Goal: Task Accomplishment & Management: Use online tool/utility

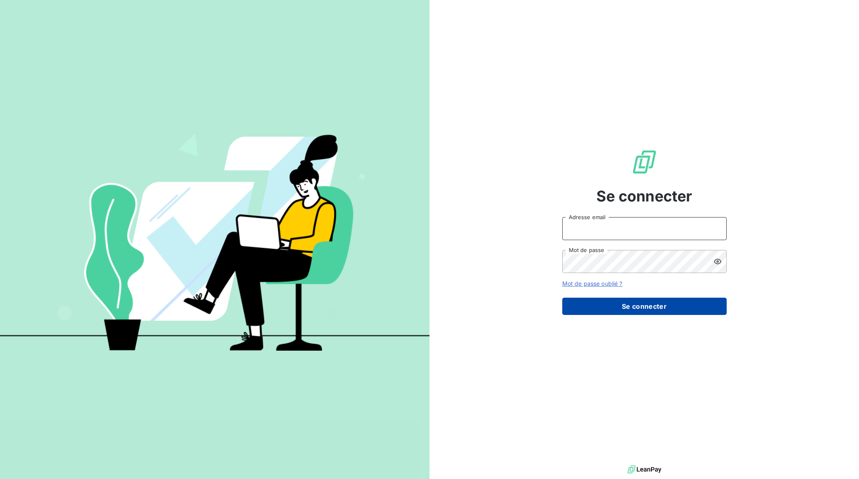
type input "[EMAIL_ADDRESS][DOMAIN_NAME]"
click at [619, 302] on button "Se connecter" at bounding box center [644, 306] width 164 height 17
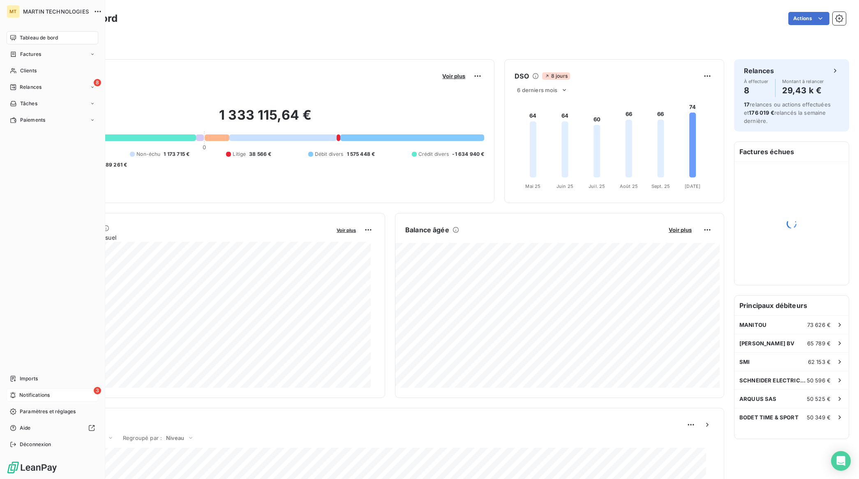
click at [23, 390] on div "3 Notifications" at bounding box center [53, 395] width 92 height 13
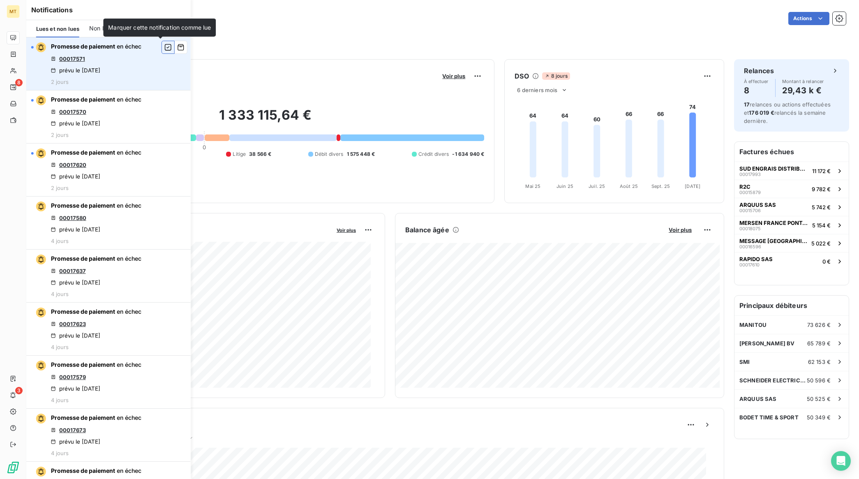
click at [164, 44] on icon "button" at bounding box center [167, 47] width 7 height 8
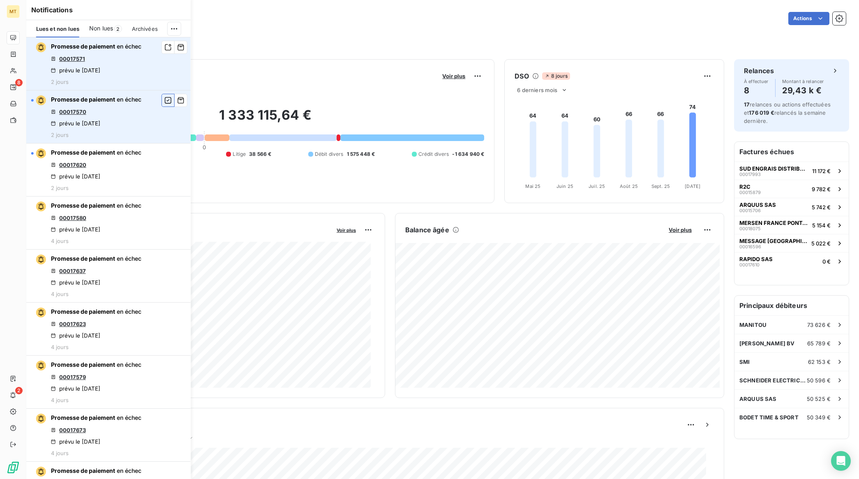
click at [164, 104] on button "button" at bounding box center [168, 100] width 13 height 13
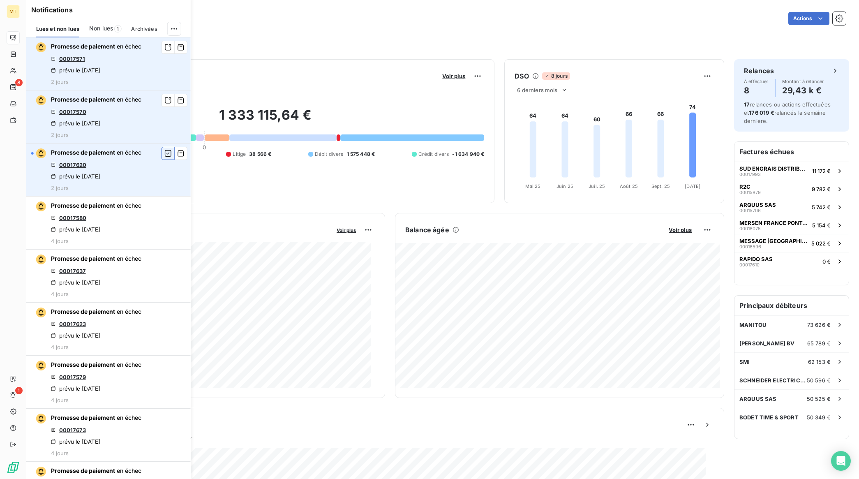
click at [164, 157] on icon "button" at bounding box center [167, 153] width 7 height 8
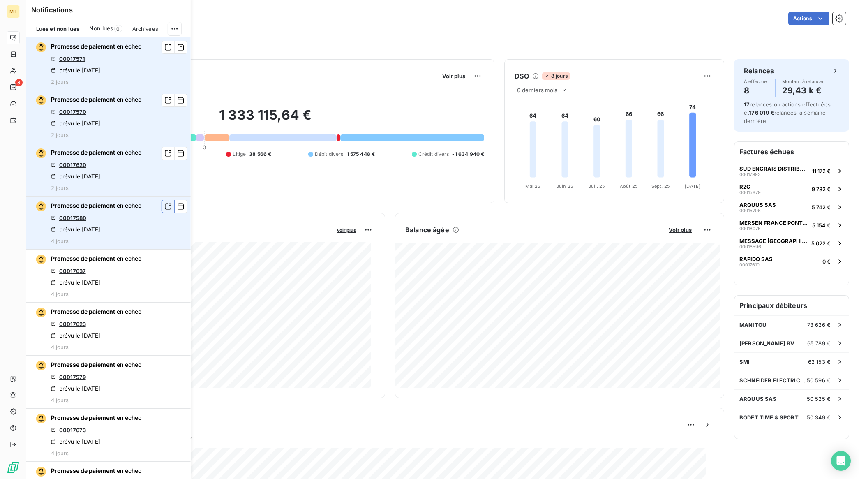
click at [164, 211] on icon "button" at bounding box center [167, 206] width 7 height 8
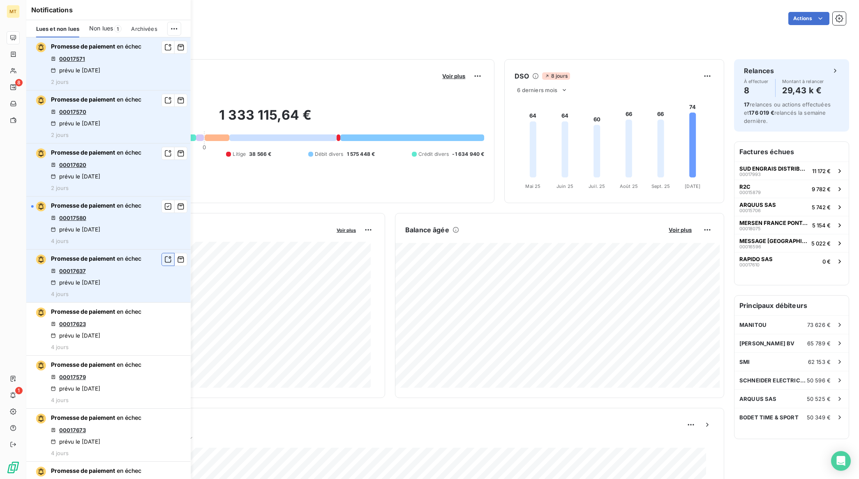
click at [164, 264] on icon "button" at bounding box center [167, 259] width 7 height 8
click at [164, 211] on icon "button" at bounding box center [167, 206] width 7 height 8
click at [164, 264] on icon "button" at bounding box center [167, 259] width 7 height 8
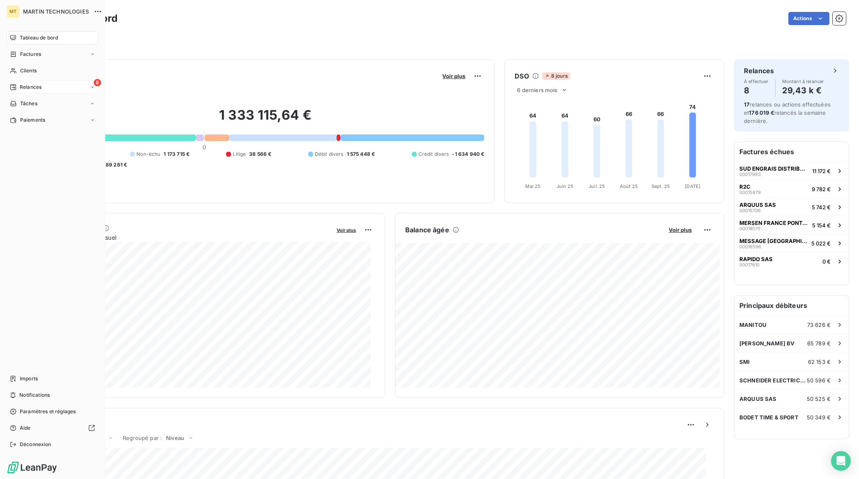
click at [18, 85] on div "Relances" at bounding box center [26, 86] width 32 height 7
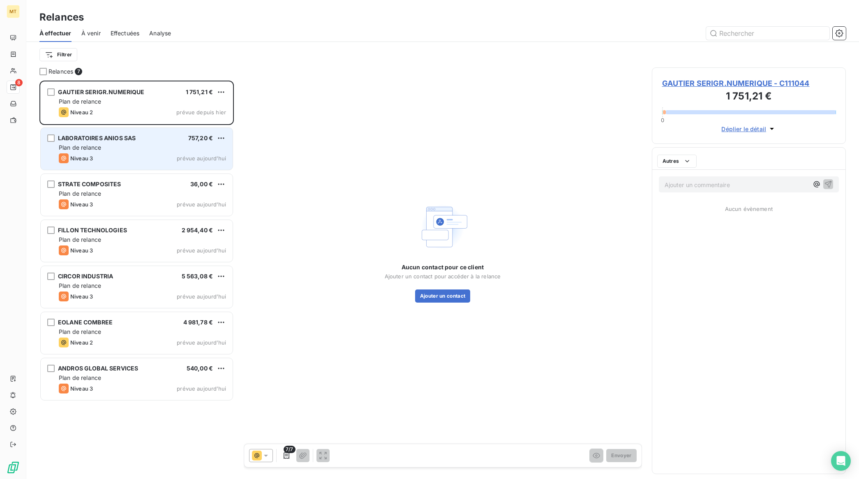
scroll to position [391, 186]
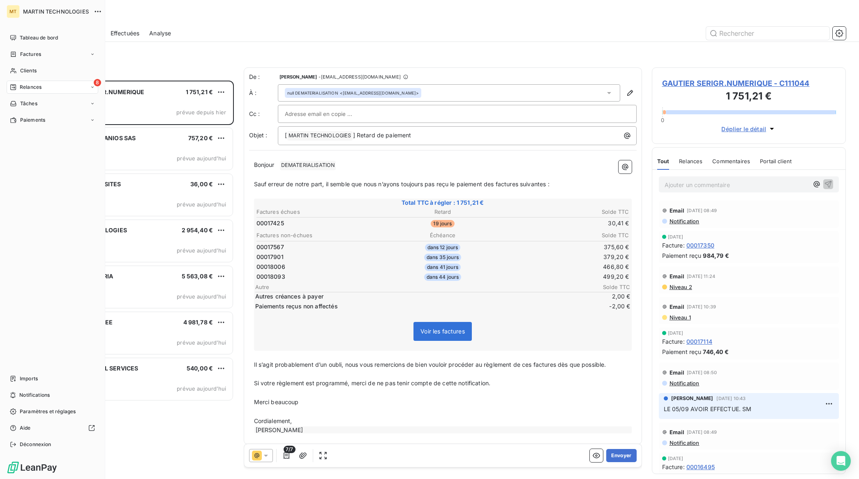
click at [26, 381] on span "Imports" at bounding box center [29, 378] width 18 height 7
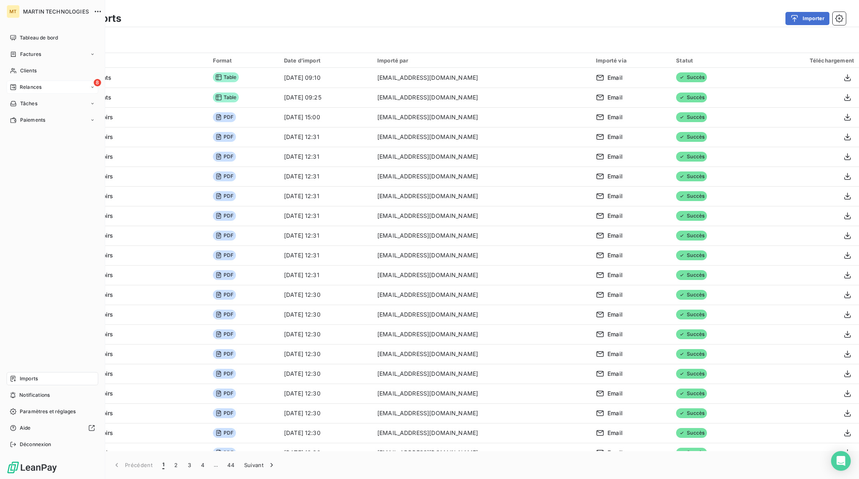
click at [25, 88] on span "Relances" at bounding box center [31, 86] width 22 height 7
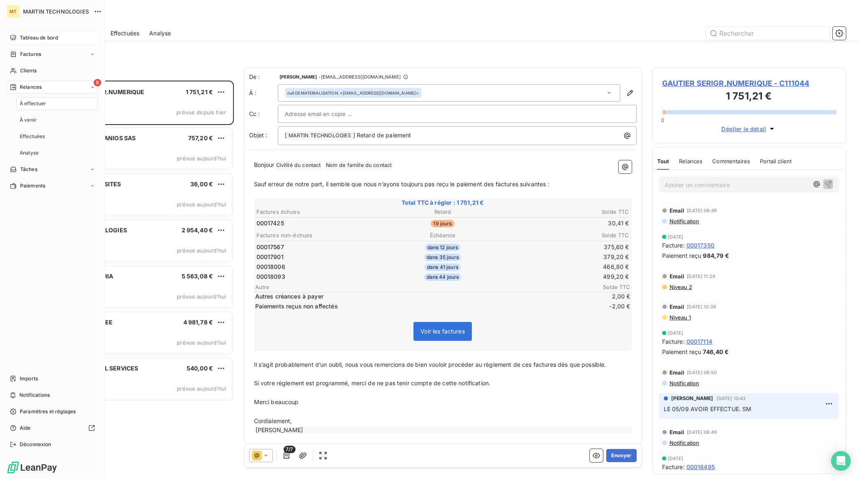
scroll to position [391, 186]
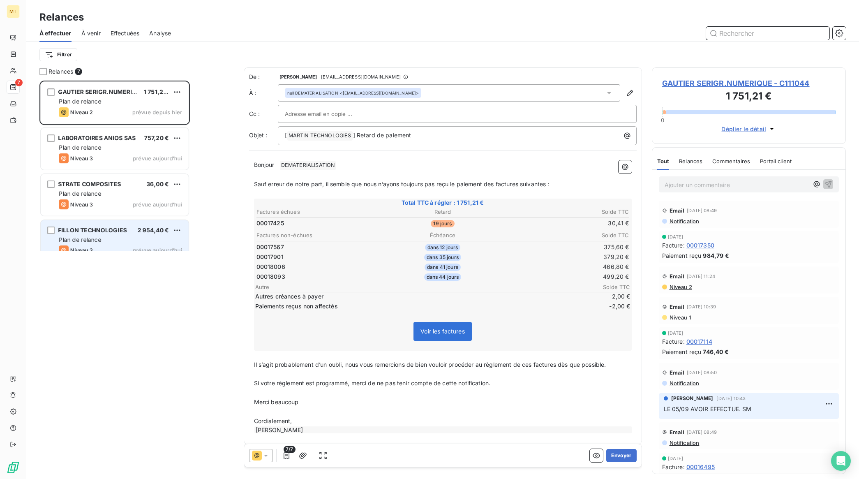
scroll to position [391, 186]
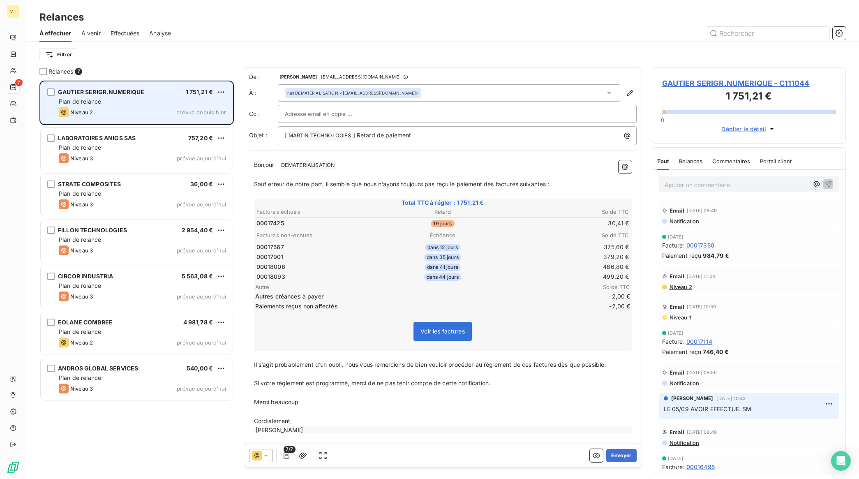
click at [128, 100] on div "Plan de relance" at bounding box center [142, 101] width 167 height 8
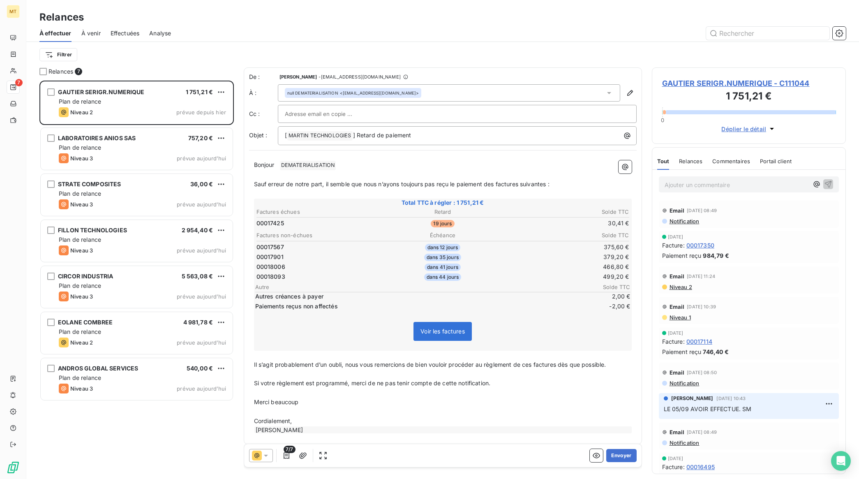
click at [350, 172] on p "﻿" at bounding box center [443, 174] width 378 height 9
click at [351, 168] on p "Bonjour ﻿ DEMATERIALISATION ﻿ ﻿" at bounding box center [443, 165] width 378 height 10
click at [614, 455] on button "Envoyer" at bounding box center [621, 455] width 30 height 13
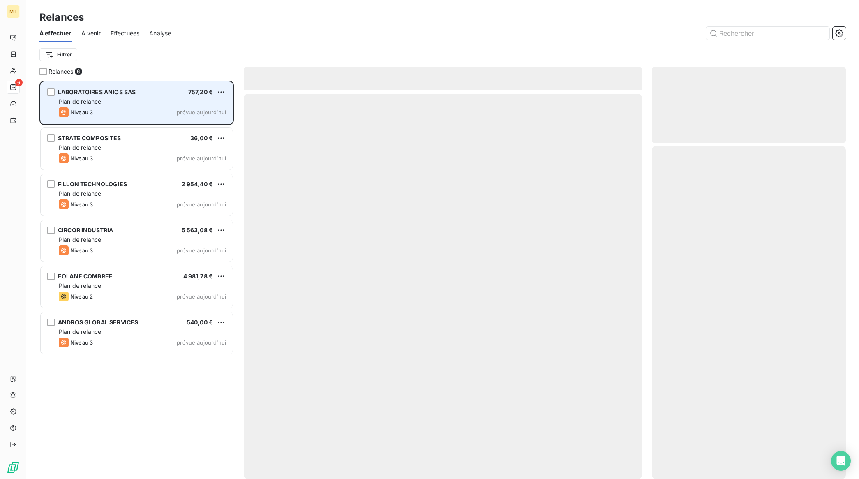
click at [134, 98] on div "Plan de relance" at bounding box center [142, 101] width 167 height 8
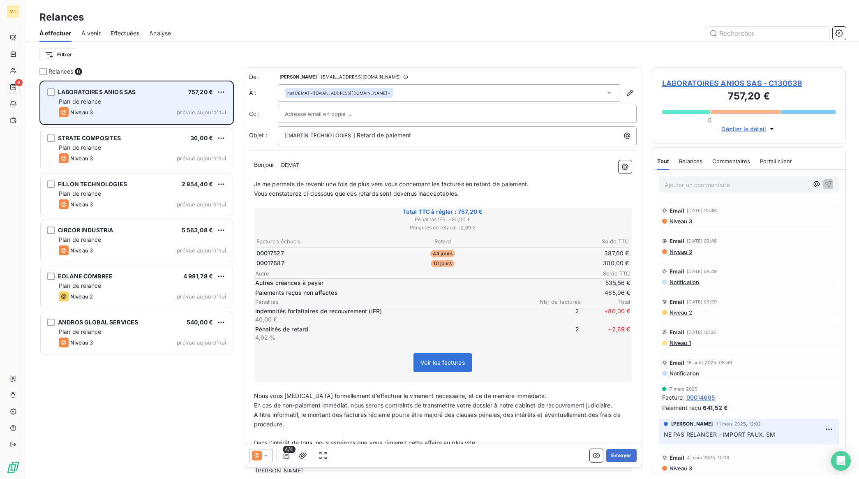
click at [145, 95] on div "LABORATOIRES ANIOS SAS 757,20 €" at bounding box center [142, 91] width 167 height 7
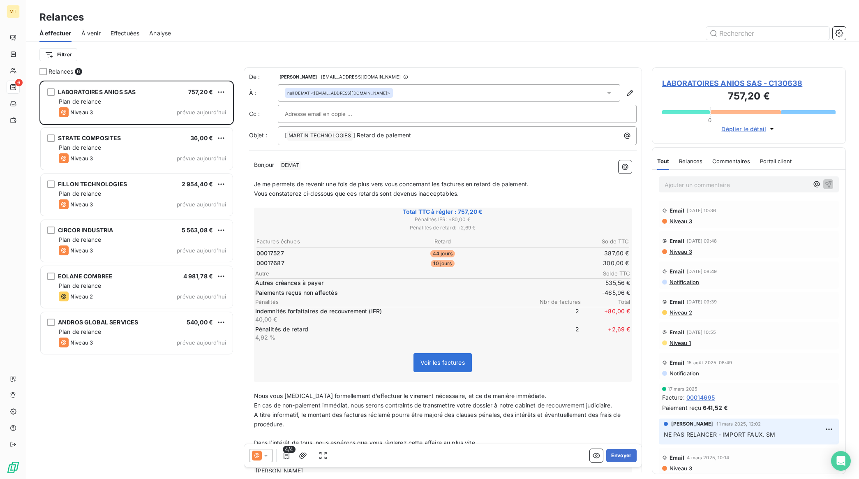
click at [537, 113] on div at bounding box center [457, 114] width 345 height 12
type input "l"
click at [327, 167] on p "Bonjour ﻿ DEMAT ﻿ ﻿" at bounding box center [443, 165] width 378 height 10
click at [611, 457] on button "Envoyer" at bounding box center [621, 455] width 30 height 13
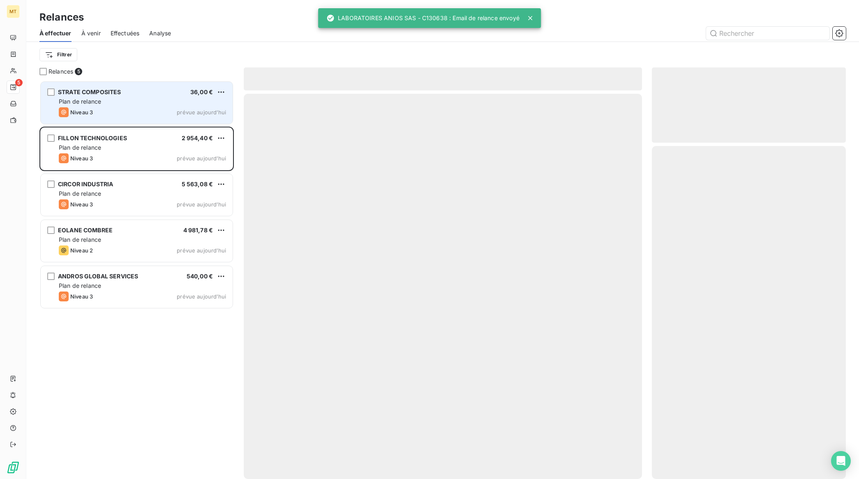
click at [148, 109] on div "Niveau 3 prévue aujourd’hui" at bounding box center [142, 112] width 167 height 10
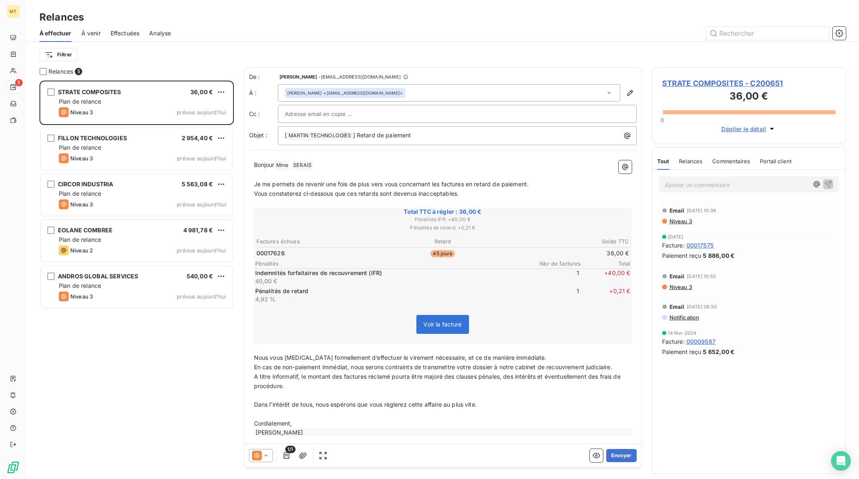
click at [348, 165] on p "Bonjour Mme ﻿ SERAIS ﻿ ﻿" at bounding box center [443, 165] width 378 height 10
click at [615, 454] on button "Envoyer" at bounding box center [621, 455] width 30 height 13
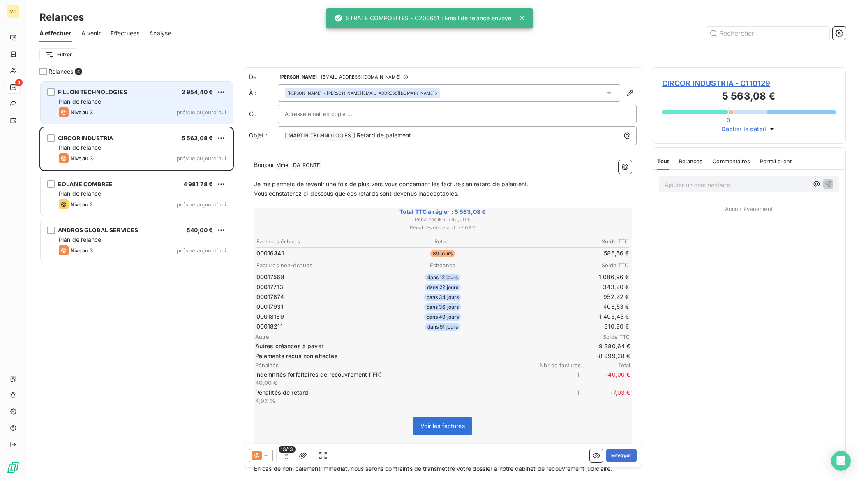
click at [153, 109] on div "Niveau 3 prévue aujourd’hui" at bounding box center [142, 112] width 167 height 10
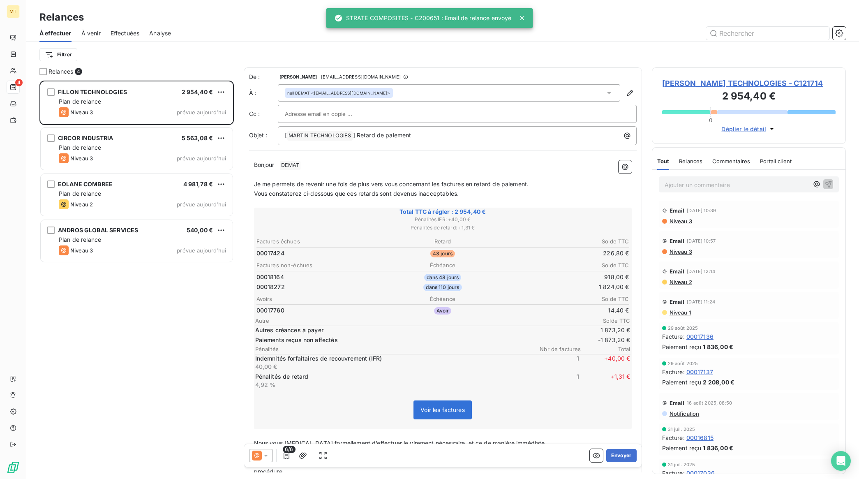
click at [341, 114] on input "text" at bounding box center [329, 114] width 88 height 12
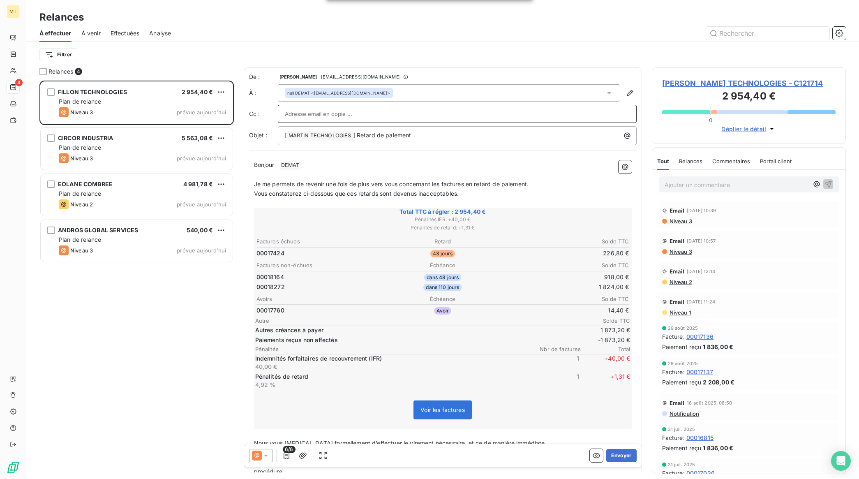
paste input "sfenot@fillontech.com"
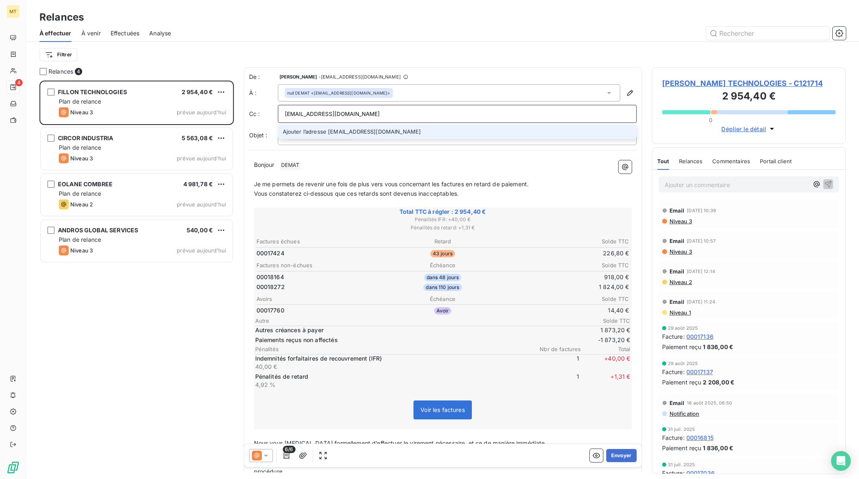
type input "sfenot@fillontech.com"
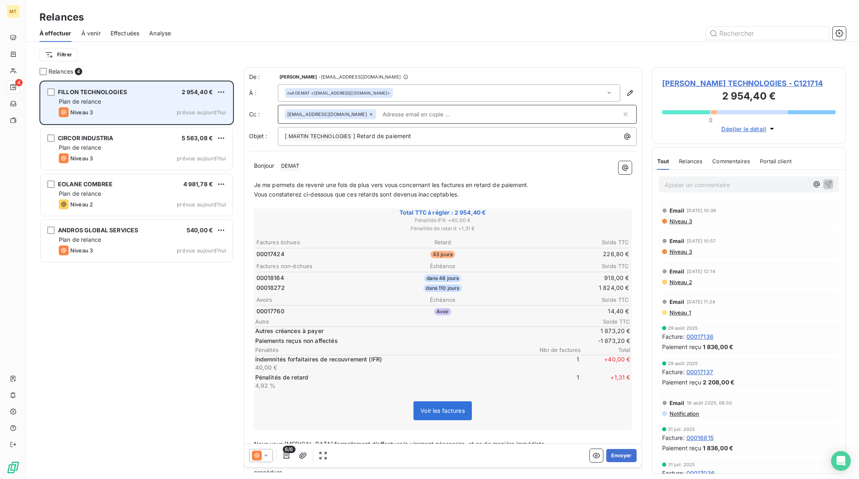
click at [131, 111] on div "Niveau 3 prévue aujourd’hui" at bounding box center [142, 112] width 167 height 10
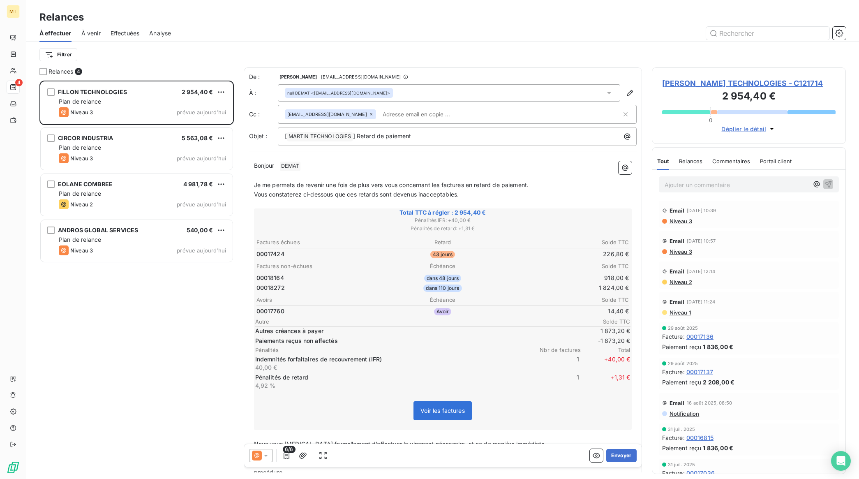
click at [317, 167] on p "Bonjour ﻿ DEMAT ﻿ ﻿" at bounding box center [443, 166] width 378 height 10
click at [619, 453] on button "Envoyer" at bounding box center [621, 455] width 30 height 13
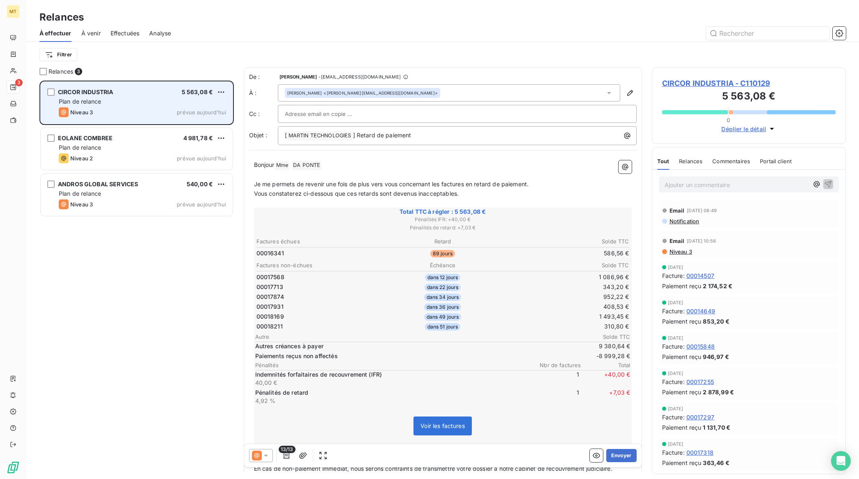
click at [128, 101] on div "Plan de relance" at bounding box center [142, 101] width 167 height 8
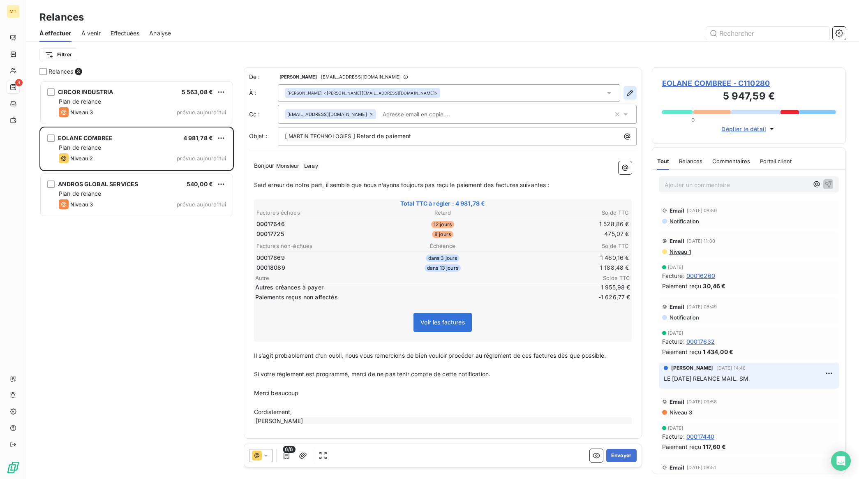
click at [630, 91] on icon "button" at bounding box center [630, 93] width 6 height 6
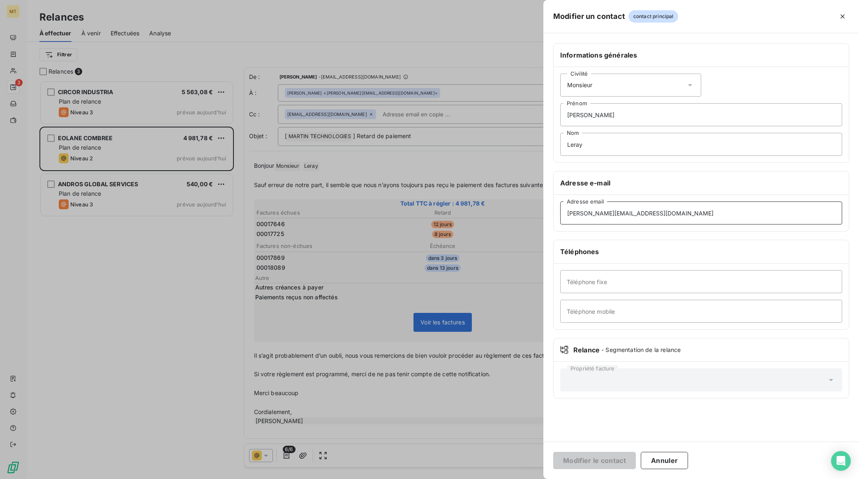
drag, startPoint x: 637, startPoint y: 215, endPoint x: 447, endPoint y: 215, distance: 190.8
click at [447, 479] on div "Modifier un contact contact principal Informations générales Civilité Monsieur …" at bounding box center [429, 479] width 859 height 0
click at [657, 454] on button "Annuler" at bounding box center [664, 460] width 47 height 17
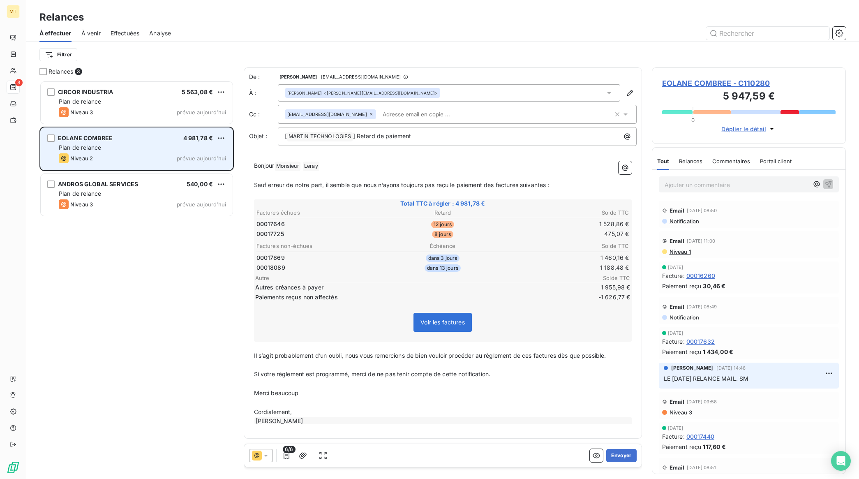
click at [143, 145] on div "Plan de relance" at bounding box center [142, 147] width 167 height 8
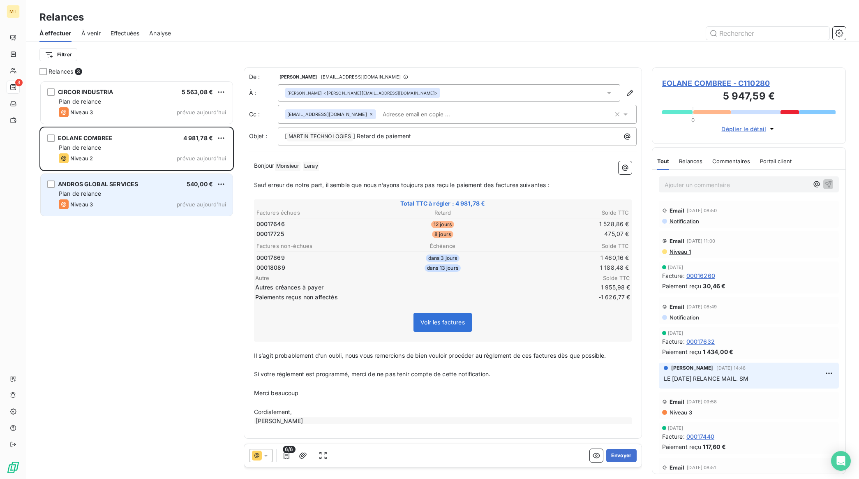
click at [128, 203] on div "Niveau 3 prévue aujourd’hui" at bounding box center [142, 204] width 167 height 10
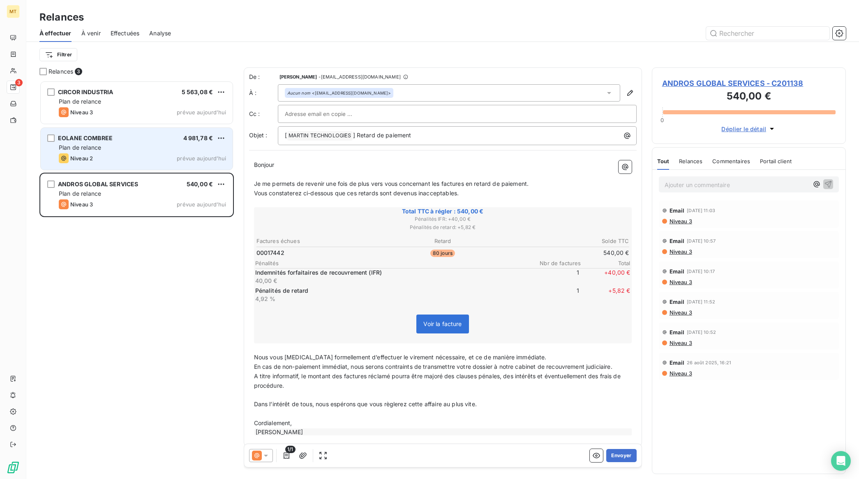
click at [125, 144] on div "Plan de relance" at bounding box center [142, 147] width 167 height 8
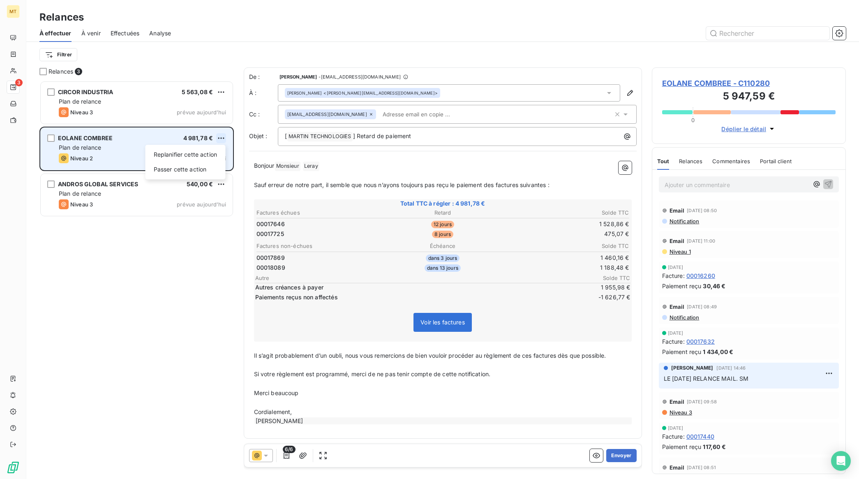
click at [221, 136] on html "MT 3 Relances À effectuer À venir Effectuées Analyse Filtrer Relances 3 CIRCOR …" at bounding box center [429, 239] width 859 height 479
click at [194, 155] on div "Replanifier cette action" at bounding box center [186, 154] width 74 height 13
select select "9"
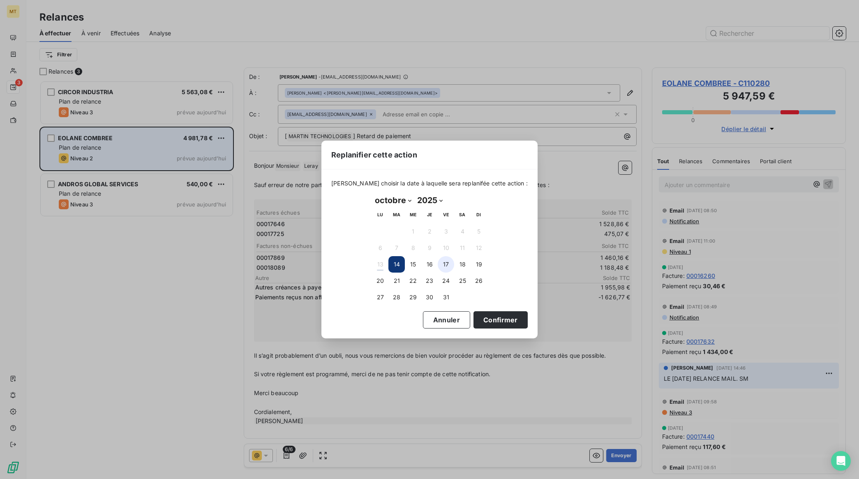
click at [445, 264] on button "17" at bounding box center [446, 264] width 16 height 16
click at [487, 321] on button "Confirmer" at bounding box center [501, 319] width 54 height 17
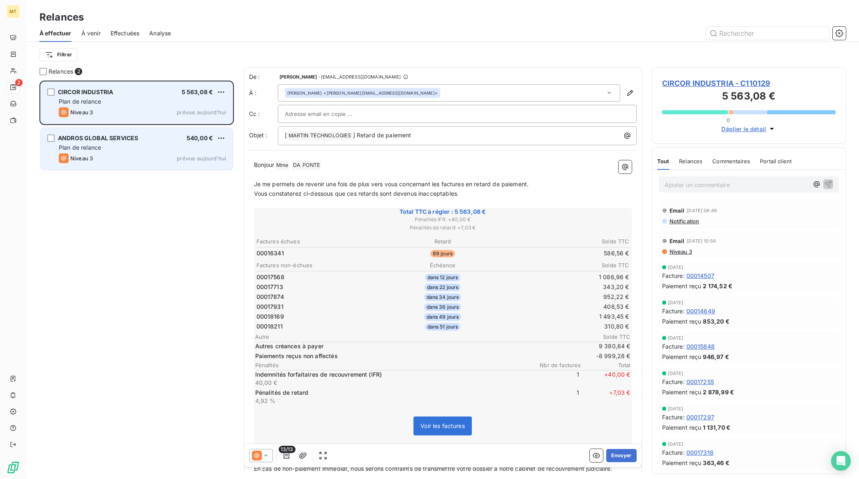
click at [149, 106] on div "CIRCOR INDUSTRIA 5 563,08 € Plan de relance Niveau 3 prévue aujourd’hui" at bounding box center [137, 103] width 192 height 42
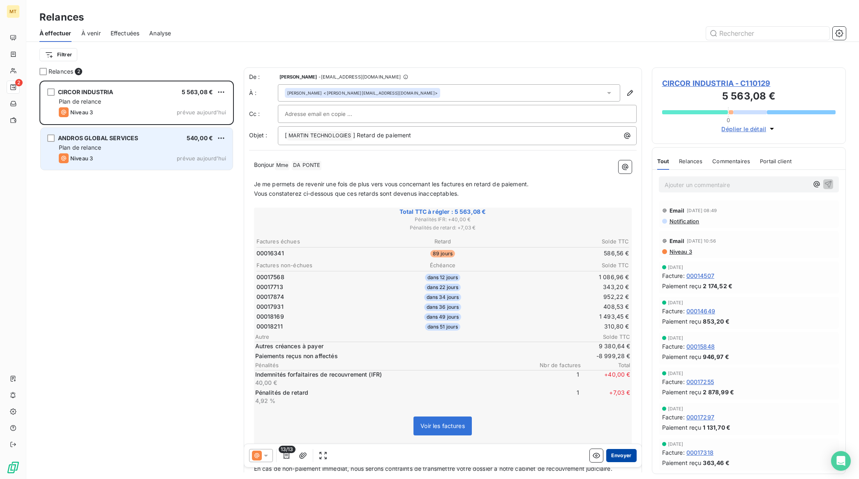
click at [609, 456] on button "Envoyer" at bounding box center [621, 455] width 30 height 13
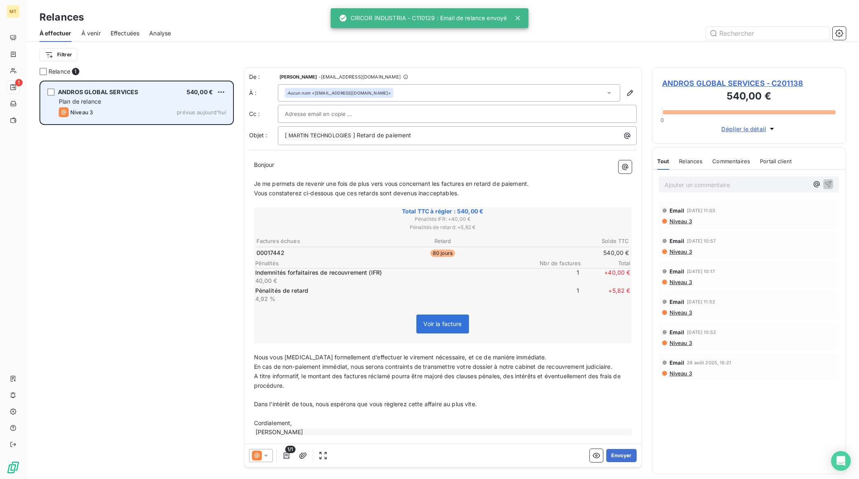
click at [137, 97] on div "Plan de relance" at bounding box center [142, 101] width 167 height 8
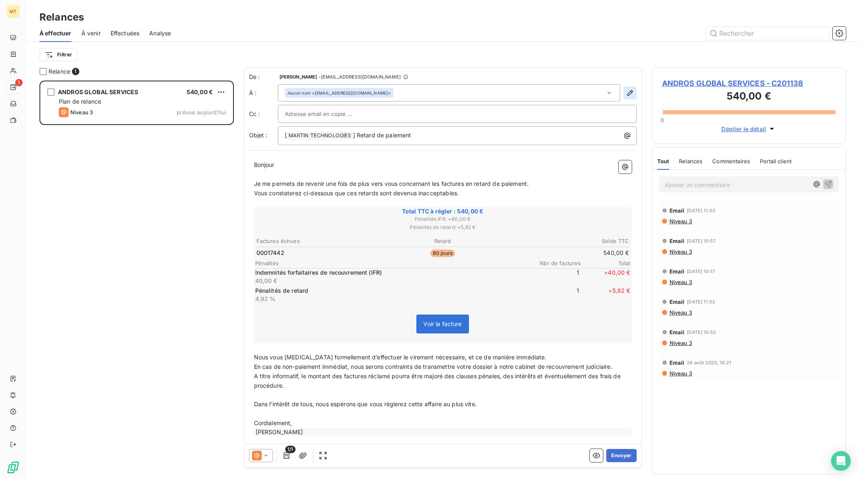
click at [626, 94] on icon "button" at bounding box center [630, 93] width 8 height 8
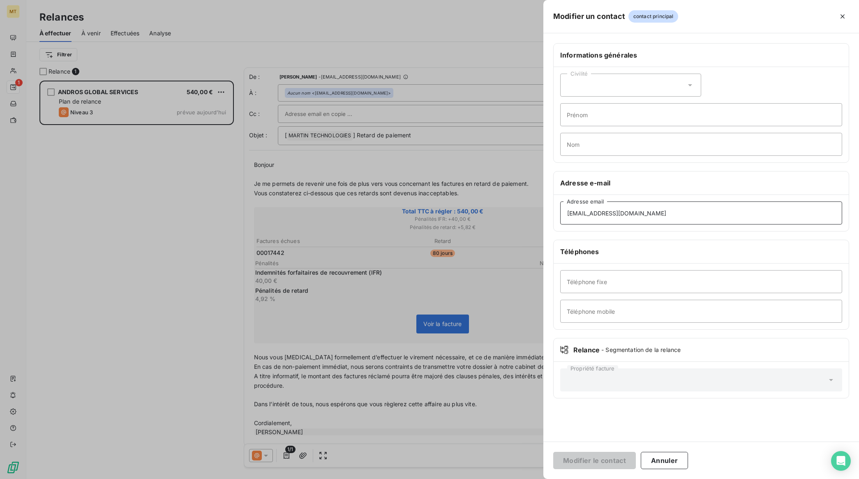
drag, startPoint x: 646, startPoint y: 213, endPoint x: 614, endPoint y: 214, distance: 32.5
click at [614, 214] on input "comptabilite.ags@andros.fr" at bounding box center [701, 212] width 282 height 23
click at [675, 461] on button "Annuler" at bounding box center [664, 460] width 47 height 17
